Goal: Find specific page/section: Find specific page/section

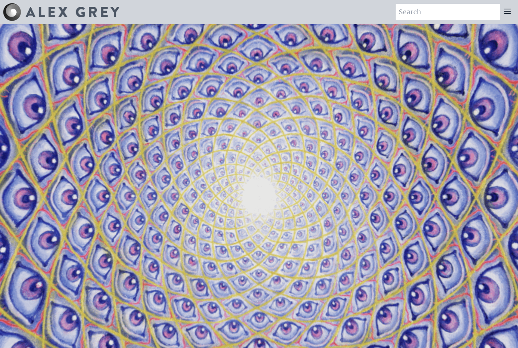
click at [510, 14] on icon at bounding box center [507, 11] width 6 height 5
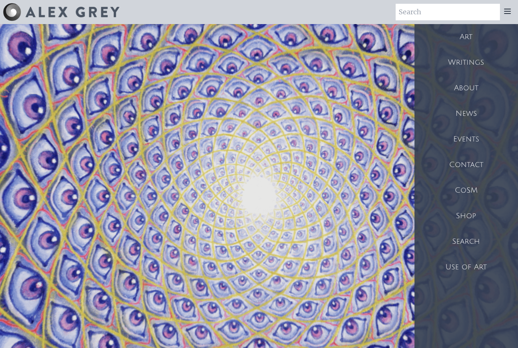
click at [465, 39] on div "Art" at bounding box center [465, 37] width 103 height 26
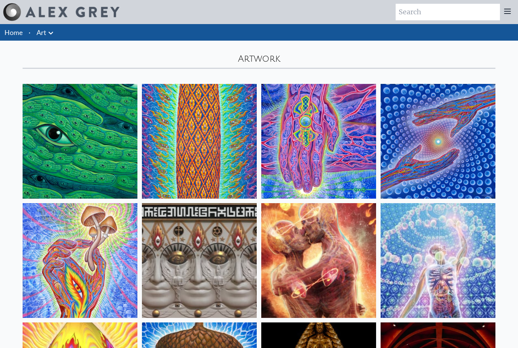
type input "!"
click at [504, 17] on div at bounding box center [507, 12] width 15 height 17
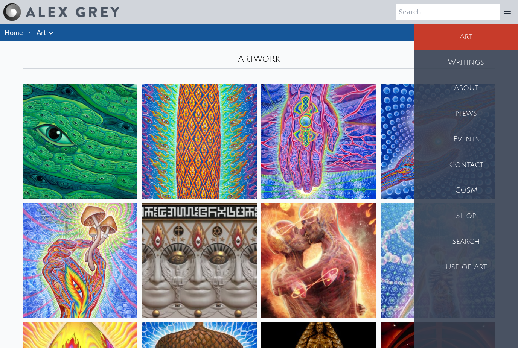
click at [478, 88] on div "About" at bounding box center [465, 88] width 103 height 26
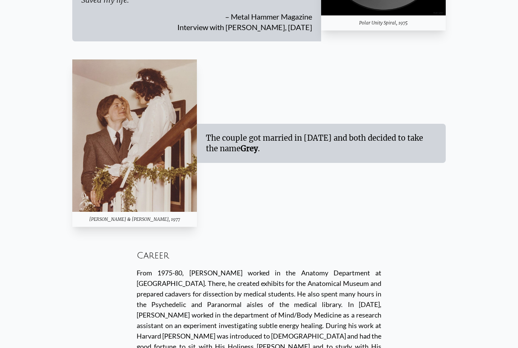
scroll to position [1421, 0]
